Goal: Check status: Check status

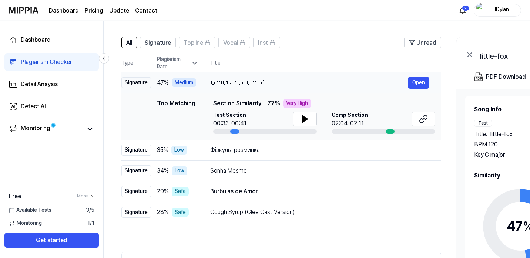
scroll to position [115, 0]
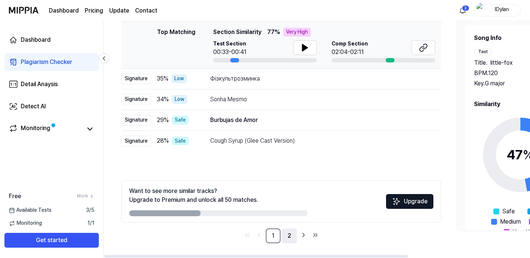
click at [287, 237] on link "2" at bounding box center [289, 236] width 15 height 15
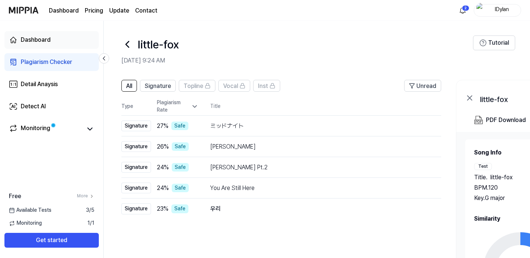
click at [47, 43] on div "Dashboard" at bounding box center [36, 40] width 30 height 9
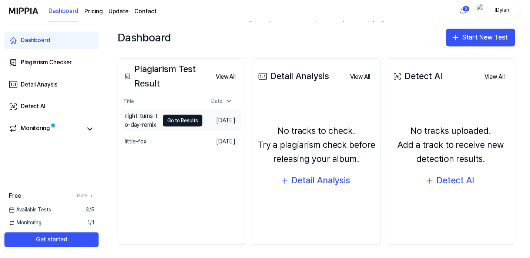
scroll to position [84, 0]
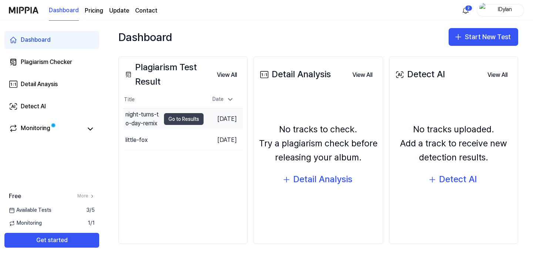
click at [181, 120] on button "Go to Results" at bounding box center [184, 119] width 40 height 12
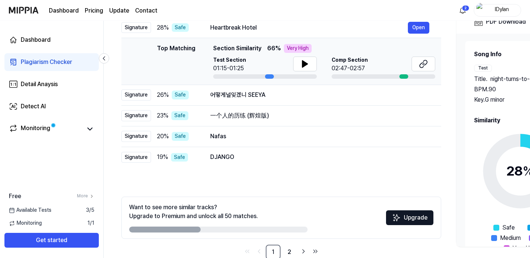
scroll to position [115, 0]
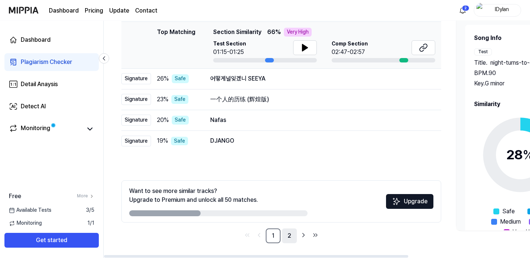
click at [291, 233] on link "2" at bounding box center [289, 236] width 15 height 15
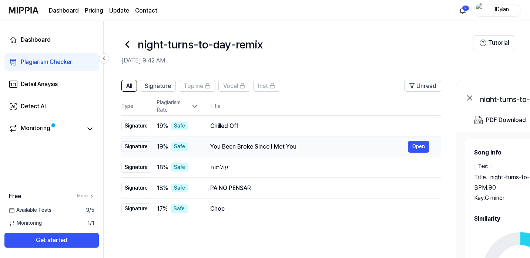
click at [272, 146] on div "You Been Broke Since I Met You" at bounding box center [309, 147] width 198 height 9
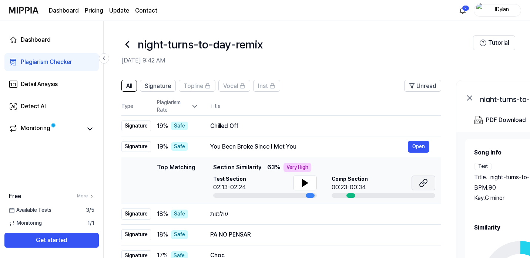
click at [416, 185] on button at bounding box center [424, 183] width 24 height 15
click at [307, 183] on icon at bounding box center [304, 183] width 5 height 7
click at [424, 183] on icon at bounding box center [422, 184] width 4 height 5
